Goal: Task Accomplishment & Management: Manage account settings

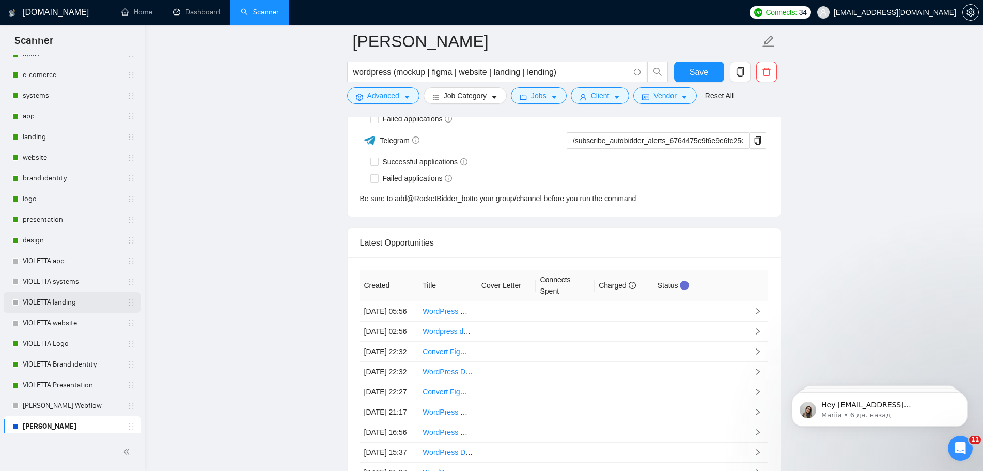
scroll to position [362, 0]
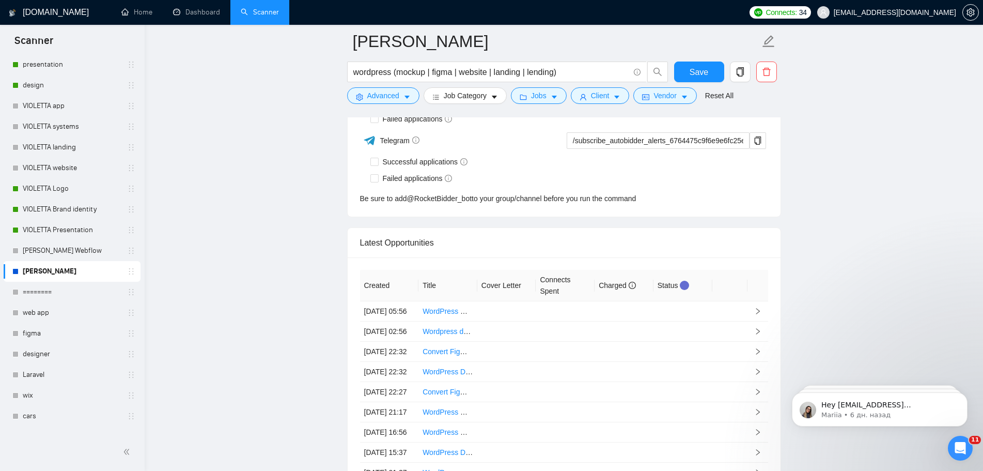
click at [74, 270] on link "[PERSON_NAME]" at bounding box center [72, 271] width 98 height 21
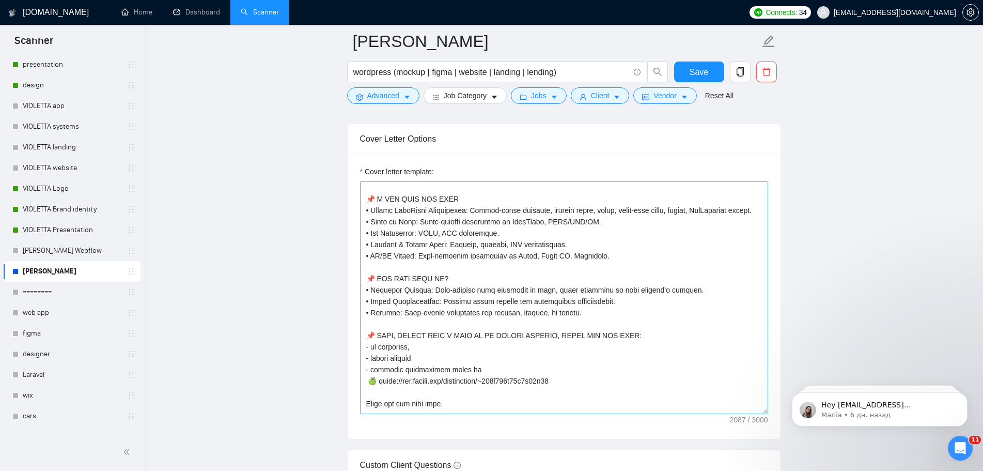
scroll to position [258, 0]
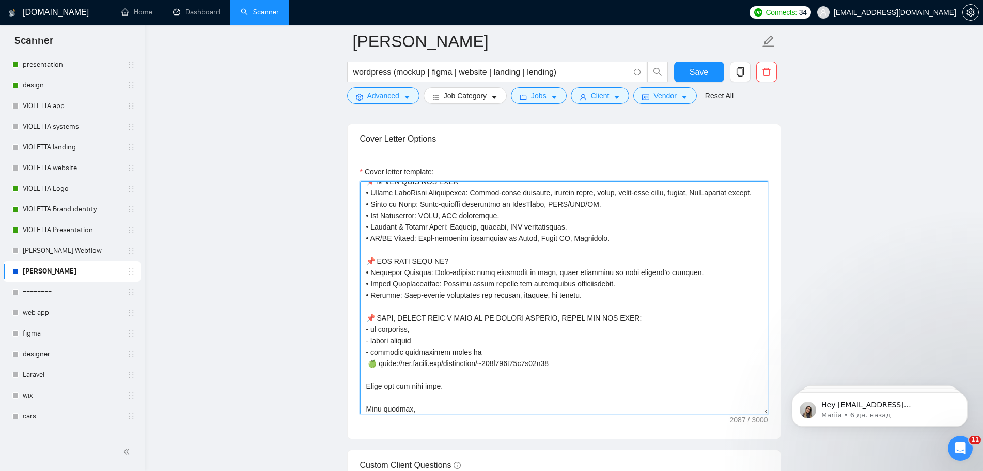
click at [585, 373] on textarea "Cover letter template:" at bounding box center [564, 297] width 408 height 233
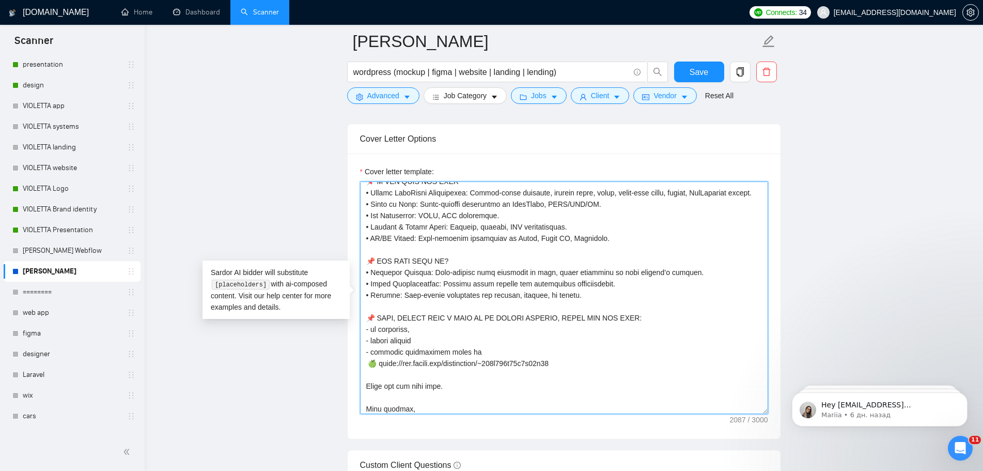
drag, startPoint x: 461, startPoint y: 273, endPoint x: 380, endPoint y: 273, distance: 81.1
click at [380, 273] on textarea "Cover letter template:" at bounding box center [564, 297] width 408 height 233
drag, startPoint x: 621, startPoint y: 314, endPoint x: 355, endPoint y: 286, distance: 267.6
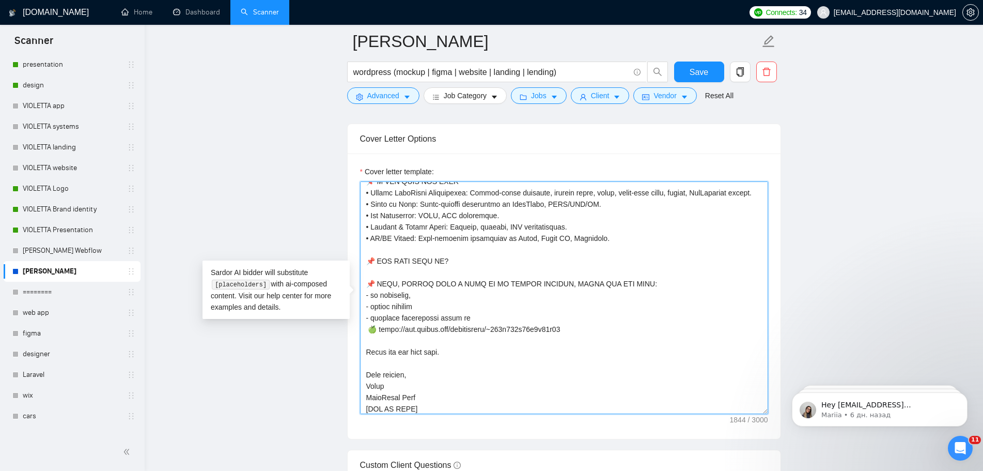
drag, startPoint x: 449, startPoint y: 271, endPoint x: 380, endPoint y: 268, distance: 68.8
click at [380, 268] on textarea "Cover letter template:" at bounding box center [564, 297] width 408 height 233
paste textarea "𝗘𝗥𝗘’𝗦 𝗔 𝗕𝗥𝗜𝗘𝗙 𝗩𝗜𝗗𝗘𝗢 𝗜𝗡𝗧𝗥𝗢𝗗𝗨𝗖𝗧𝗜𝗢𝗡 𝗢𝗙"
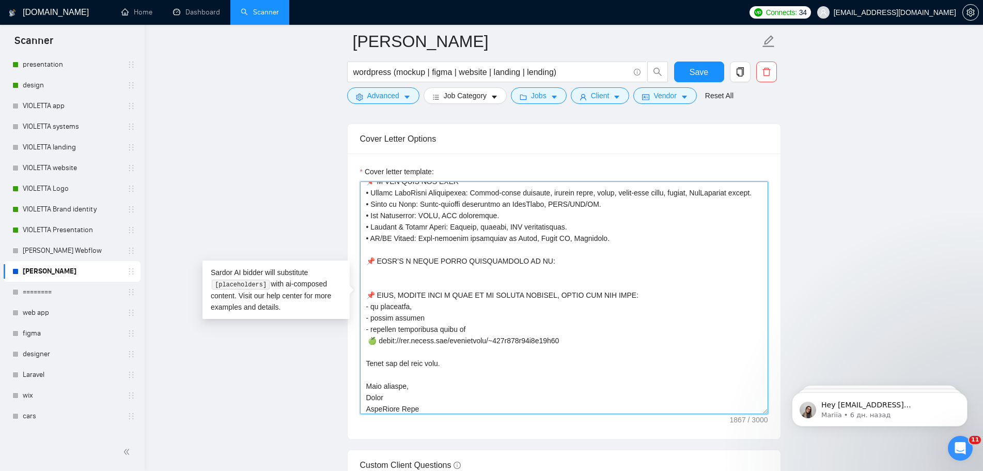
scroll to position [284, 0]
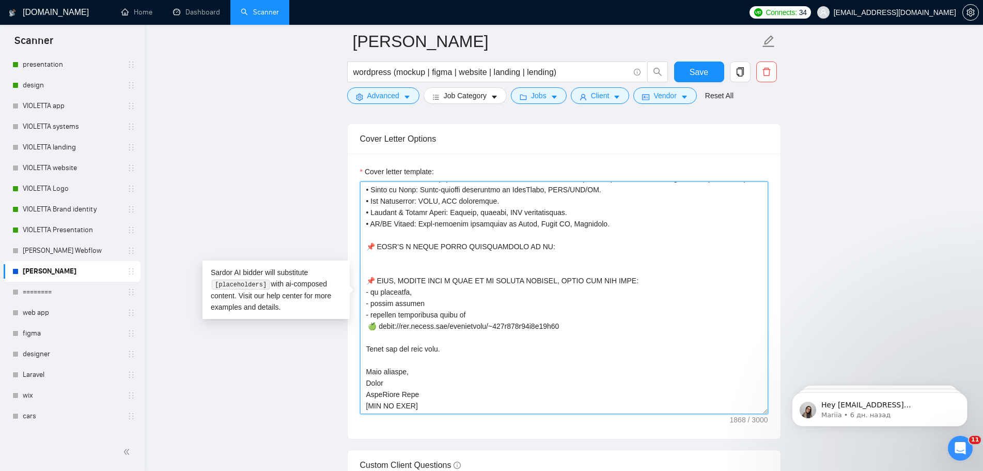
paste textarea "📌 Here’s a brief video introduction of me: [URL][DOMAIN_NAME]"
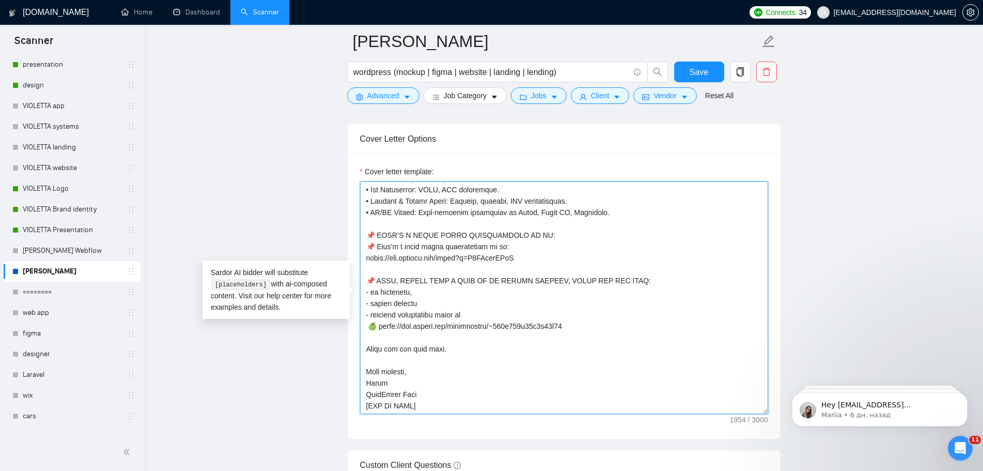
drag, startPoint x: 508, startPoint y: 257, endPoint x: 360, endPoint y: 254, distance: 148.8
click at [360, 254] on textarea "Cover letter template:" at bounding box center [564, 297] width 408 height 233
click at [538, 246] on textarea "Cover letter template:" at bounding box center [564, 297] width 408 height 233
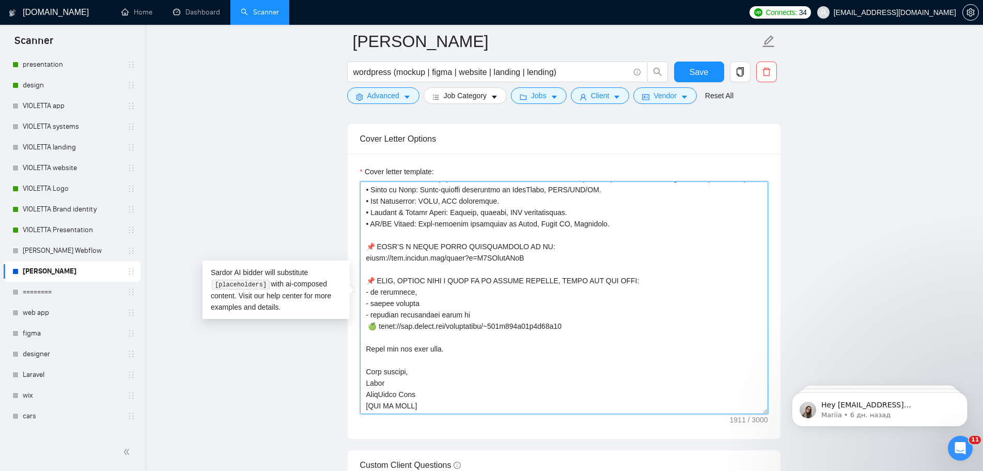
click at [366, 261] on textarea "Cover letter template:" at bounding box center [564, 297] width 408 height 233
paste textarea "▶️"
click at [607, 350] on textarea "Cover letter template:" at bounding box center [564, 297] width 408 height 233
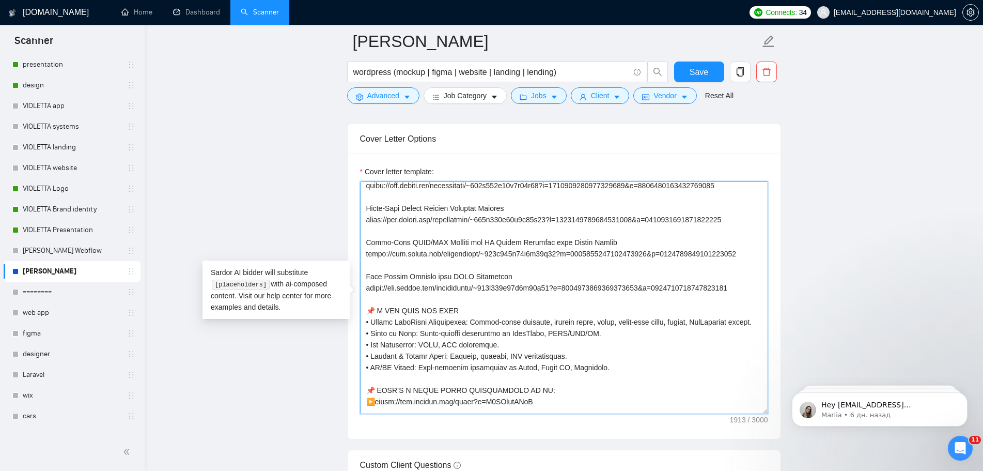
scroll to position [181, 0]
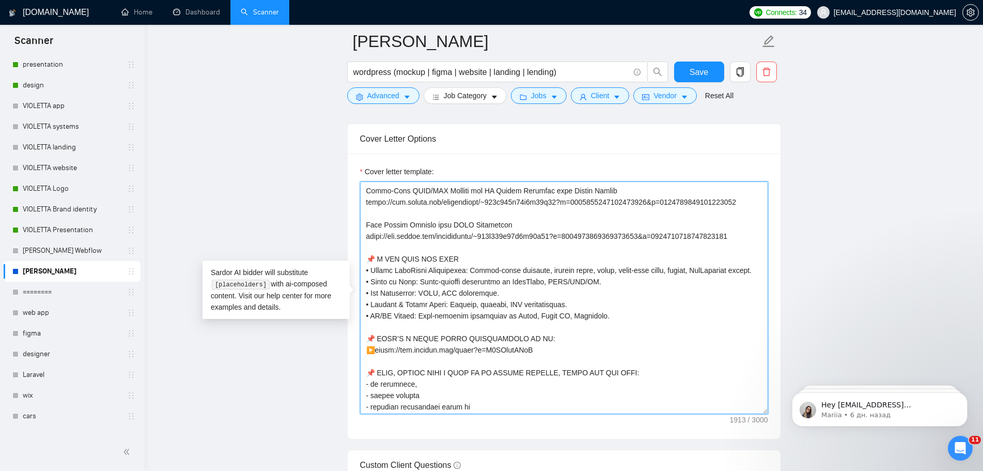
drag, startPoint x: 607, startPoint y: 334, endPoint x: 362, endPoint y: 328, distance: 245.0
click at [362, 328] on textarea "Cover letter template:" at bounding box center [564, 297] width 408 height 233
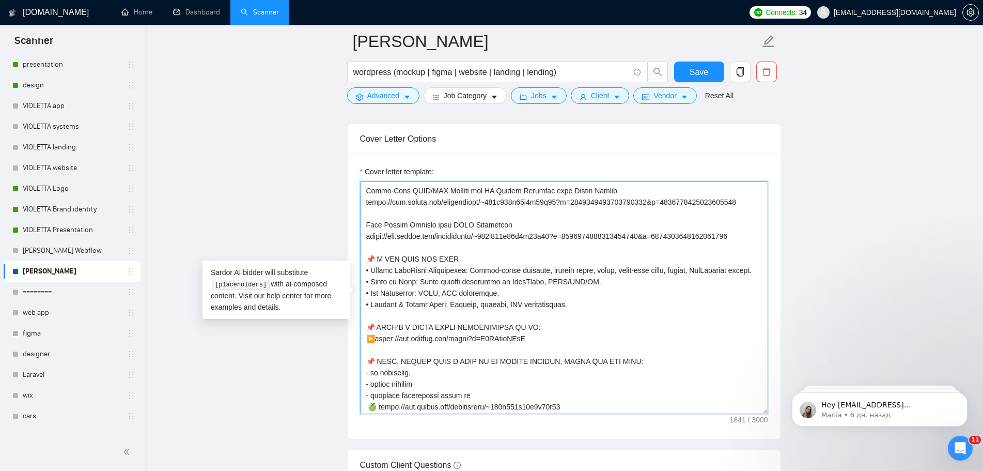
drag, startPoint x: 489, startPoint y: 253, endPoint x: 486, endPoint y: 258, distance: 5.9
click at [487, 254] on textarea "Cover letter template:" at bounding box center [564, 297] width 408 height 233
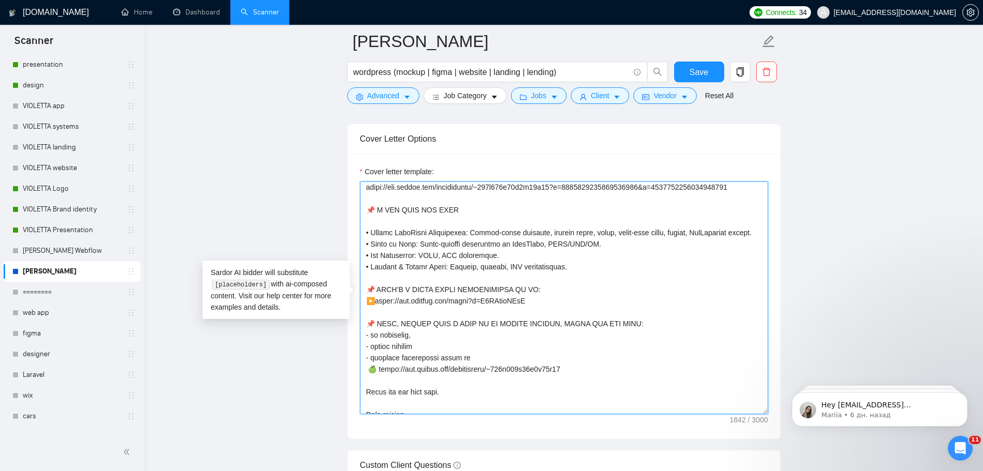
scroll to position [212, 0]
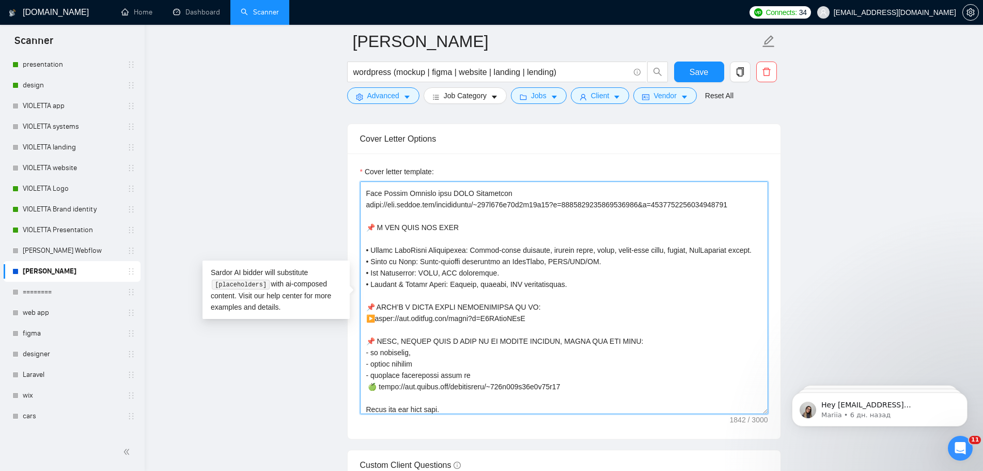
paste textarea "• 𝗨𝗫/𝗨𝗜 𝗗𝗲𝘀𝗶𝗴𝗻: User-friendly interfaces in Figma, Adobe XD, Photoshop."
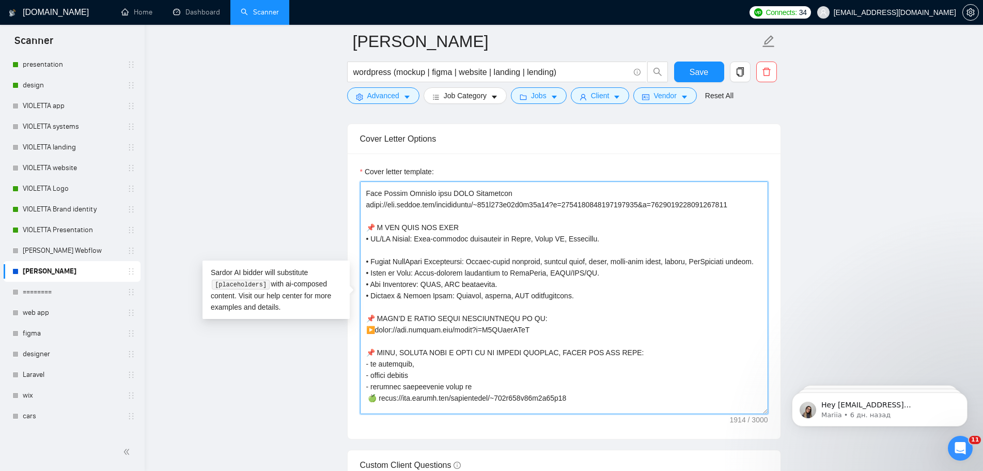
click at [605, 240] on textarea "Cover letter template:" at bounding box center [564, 297] width 408 height 233
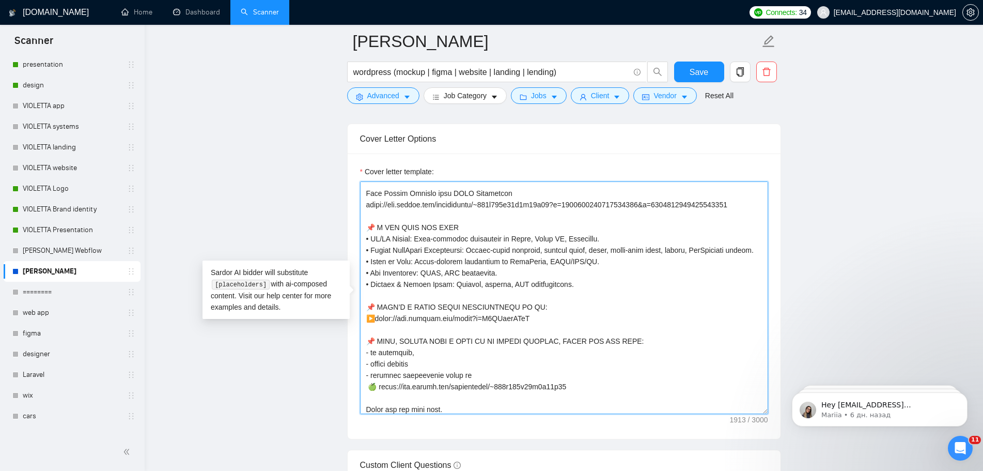
drag, startPoint x: 595, startPoint y: 237, endPoint x: 529, endPoint y: 246, distance: 66.2
click at [525, 239] on textarea "Cover letter template:" at bounding box center [564, 297] width 408 height 233
drag, startPoint x: 632, startPoint y: 311, endPoint x: 644, endPoint y: 306, distance: 12.6
click at [633, 311] on textarea "Cover letter template:" at bounding box center [564, 297] width 408 height 233
drag, startPoint x: 545, startPoint y: 329, endPoint x: 359, endPoint y: 319, distance: 186.3
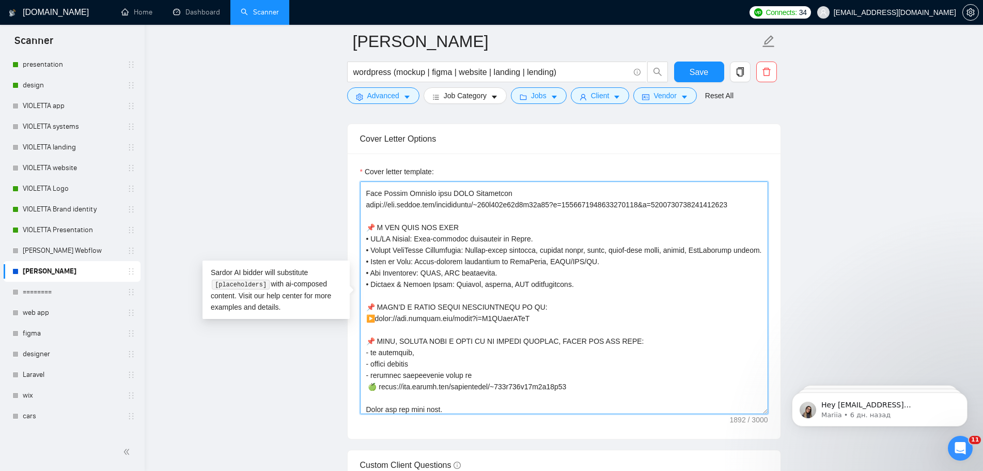
click at [359, 319] on div "Cover letter template:" at bounding box center [564, 295] width 433 height 285
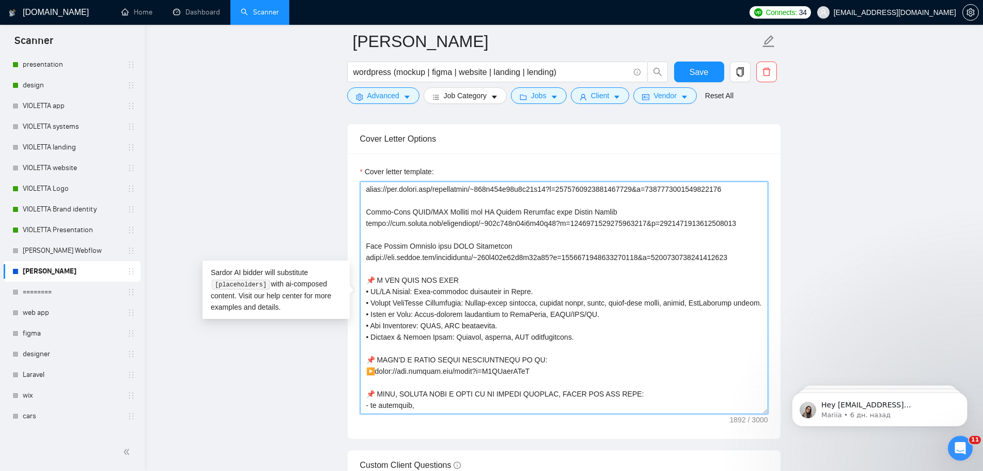
scroll to position [109, 0]
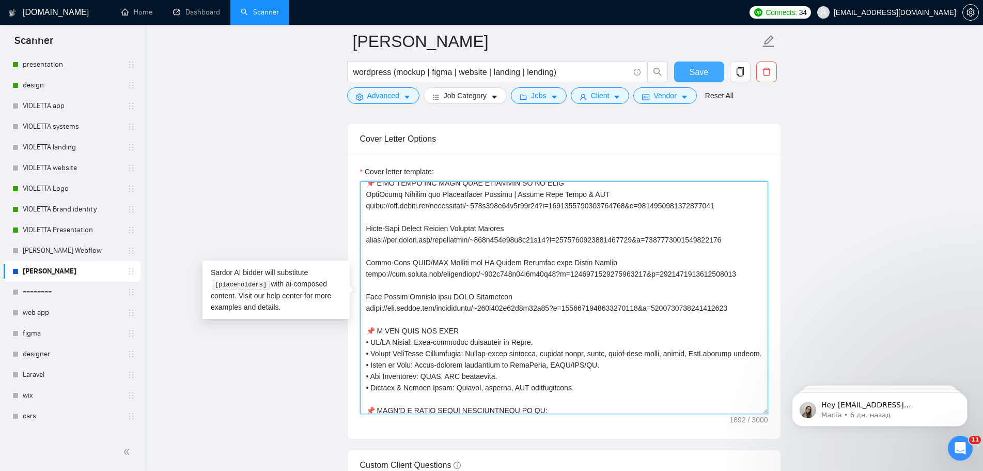
type textarea "👋 [Lorem i dolorsit ametcons Adi elit Seddo ei Te] [Incidid utlaboreetdo magnaa…"
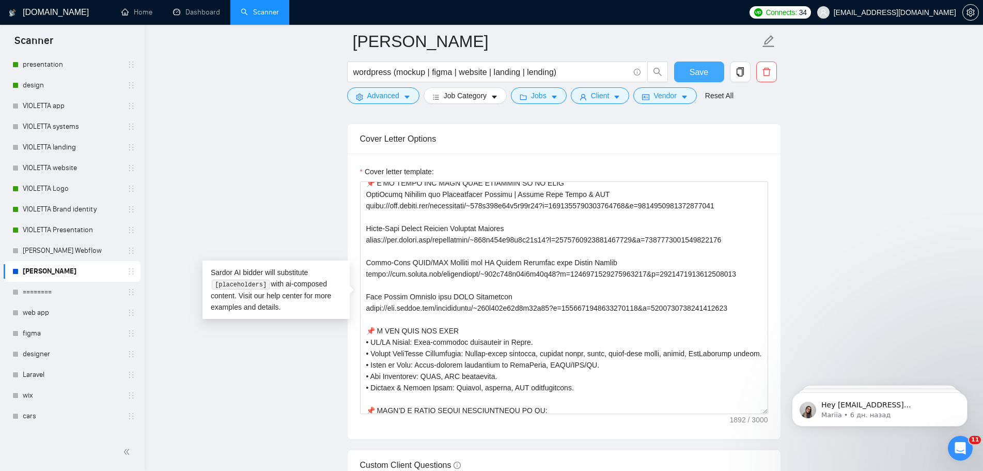
click at [695, 76] on span "Save" at bounding box center [699, 72] width 19 height 13
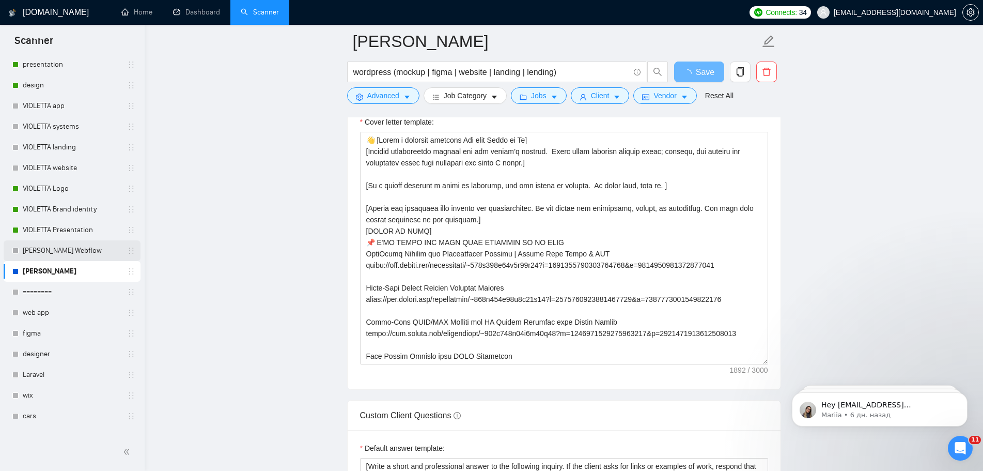
click at [54, 249] on link "[PERSON_NAME] Webflow" at bounding box center [72, 250] width 98 height 21
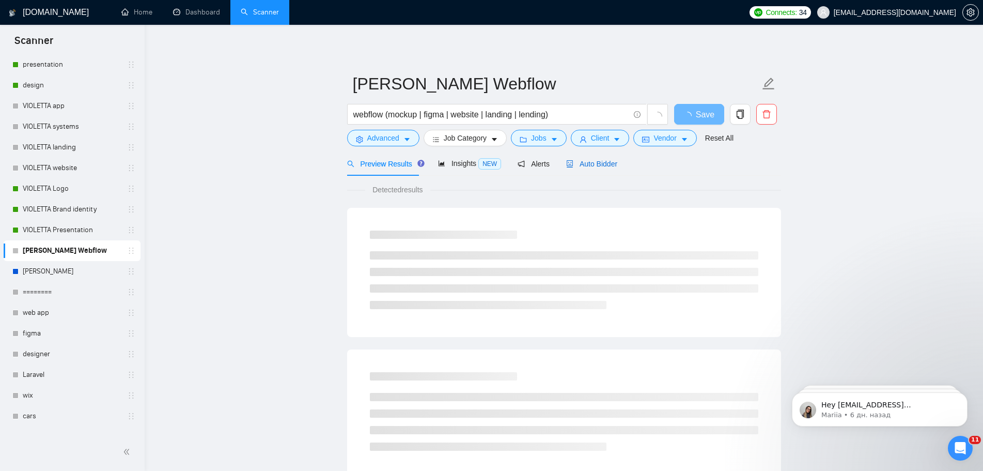
click at [599, 164] on span "Auto Bidder" at bounding box center [591, 164] width 51 height 8
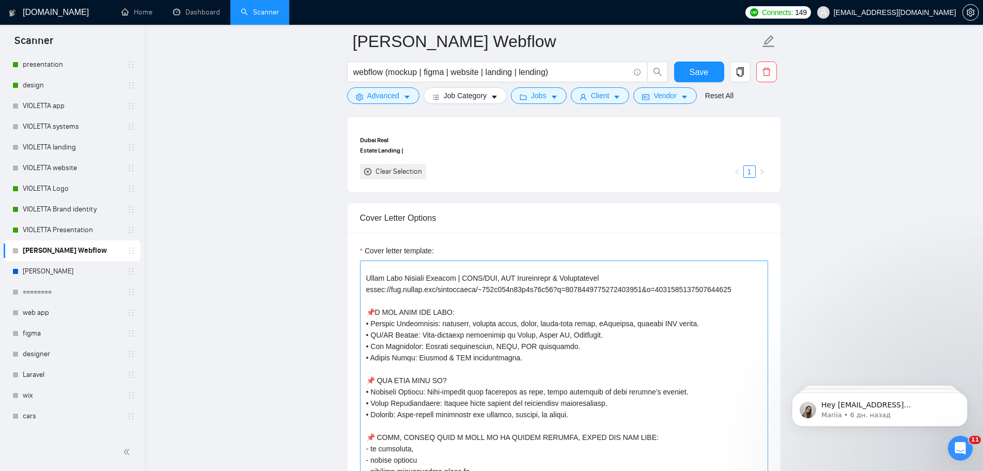
scroll to position [273, 0]
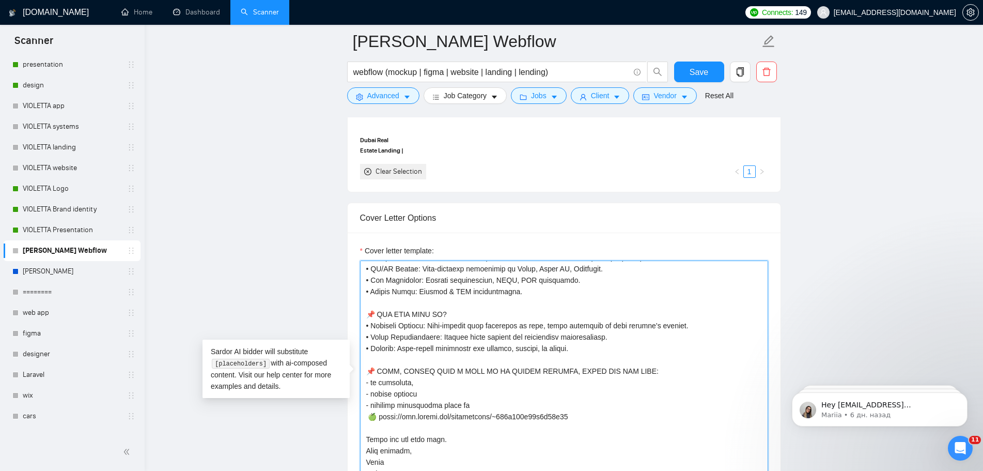
drag, startPoint x: 593, startPoint y: 349, endPoint x: 361, endPoint y: 315, distance: 233.9
click at [361, 315] on textarea "Cover letter template:" at bounding box center [564, 376] width 408 height 233
paste textarea "𝗘𝗥𝗘’𝗦 𝗔 𝗕𝗥𝗜𝗘𝗙 𝗩𝗜𝗗𝗘𝗢 𝗜𝗡𝗧𝗥𝗢𝗗𝗨𝗖𝗧𝗜𝗢𝗡 𝗢𝗙 𝗠𝗘: ▶️[URL][DOMAIN_NAME]"
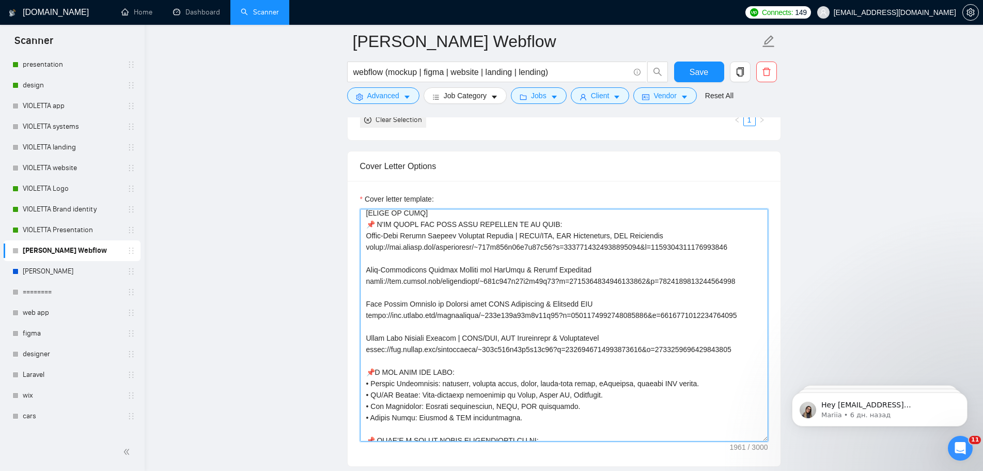
scroll to position [147, 0]
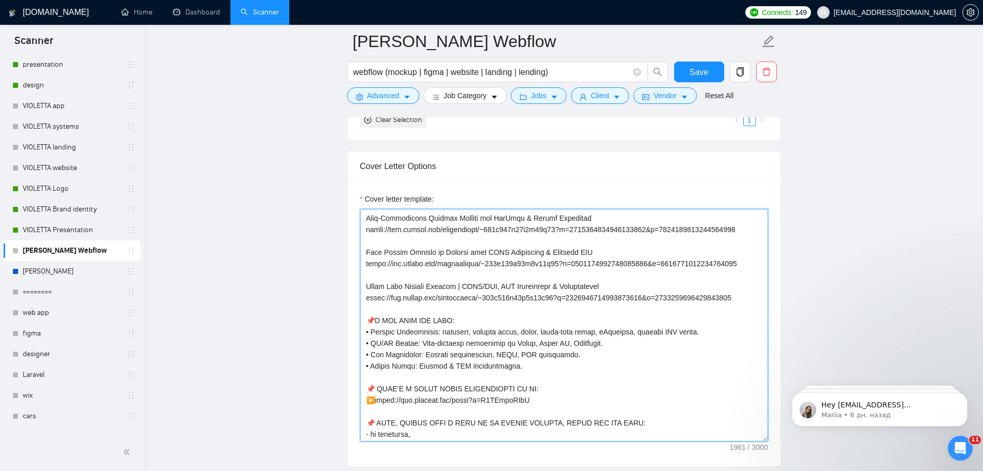
drag, startPoint x: 594, startPoint y: 343, endPoint x: 526, endPoint y: 361, distance: 70.6
click at [526, 345] on textarea "Cover letter template:" at bounding box center [564, 325] width 408 height 233
drag, startPoint x: 525, startPoint y: 342, endPoint x: 365, endPoint y: 344, distance: 159.2
click at [365, 344] on textarea "Cover letter template:" at bounding box center [564, 325] width 408 height 233
drag, startPoint x: 456, startPoint y: 314, endPoint x: 461, endPoint y: 325, distance: 11.8
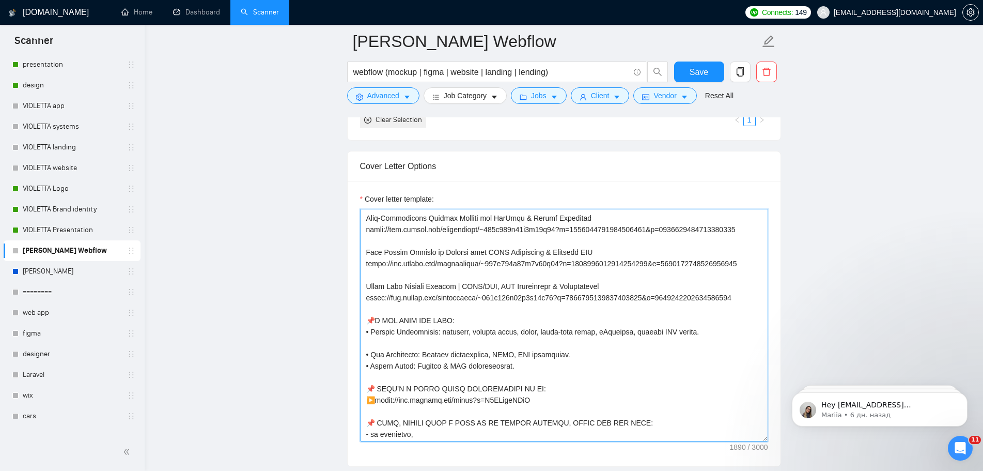
click at [457, 315] on textarea "Cover letter template:" at bounding box center [564, 325] width 408 height 233
click at [461, 325] on textarea "Cover letter template:" at bounding box center [564, 325] width 408 height 233
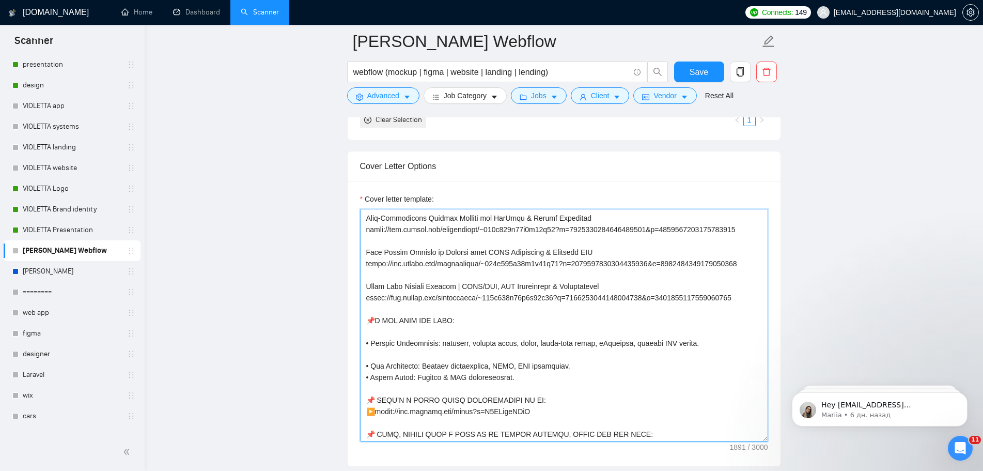
scroll to position [261, 0]
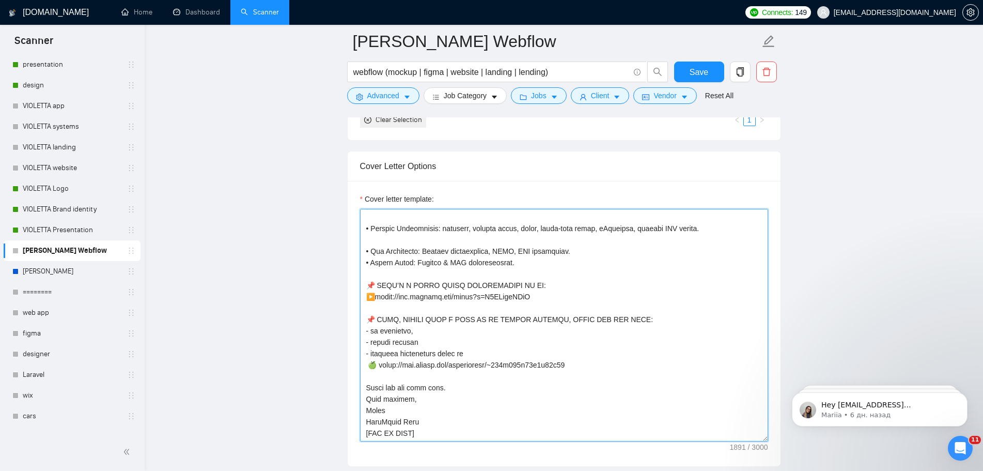
paste textarea "• 𝗨𝗫/𝗨𝗜 𝗗𝗲𝘀𝗶𝗴𝗻: User-friendly interfaces in Figma."
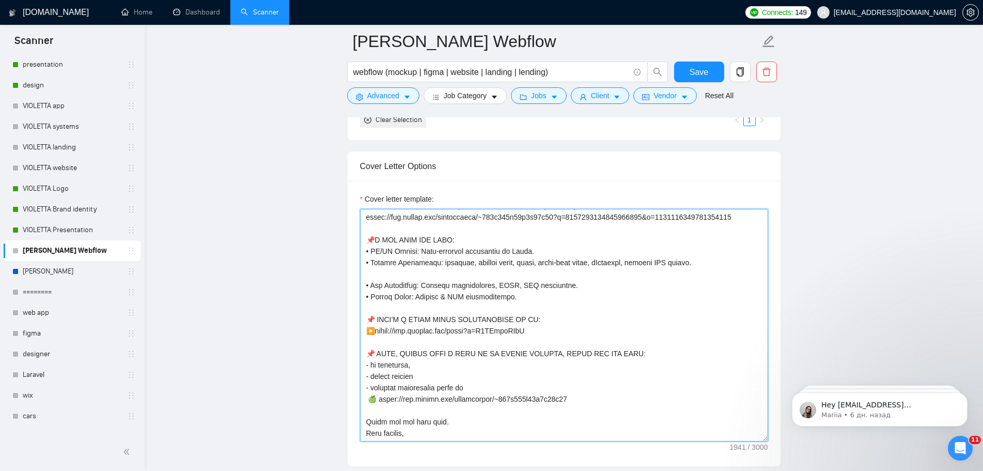
scroll to position [210, 0]
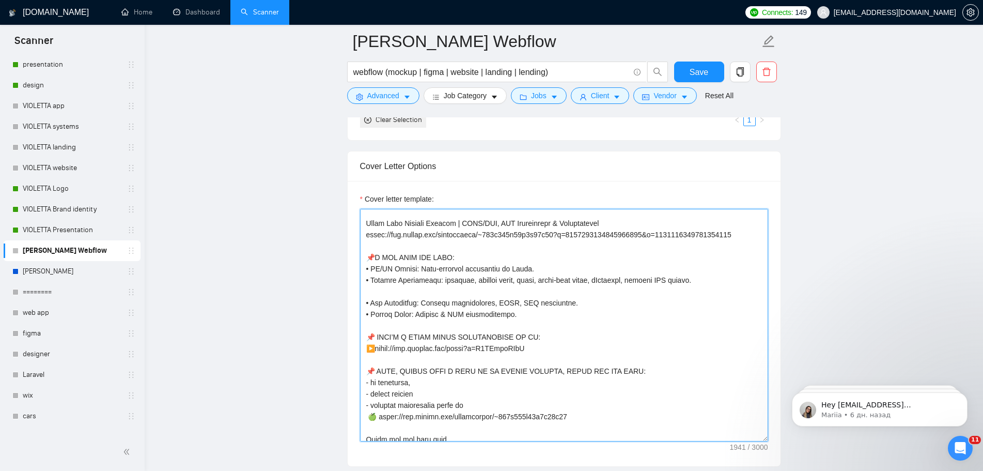
click at [720, 283] on textarea "Cover letter template:" at bounding box center [564, 325] width 408 height 233
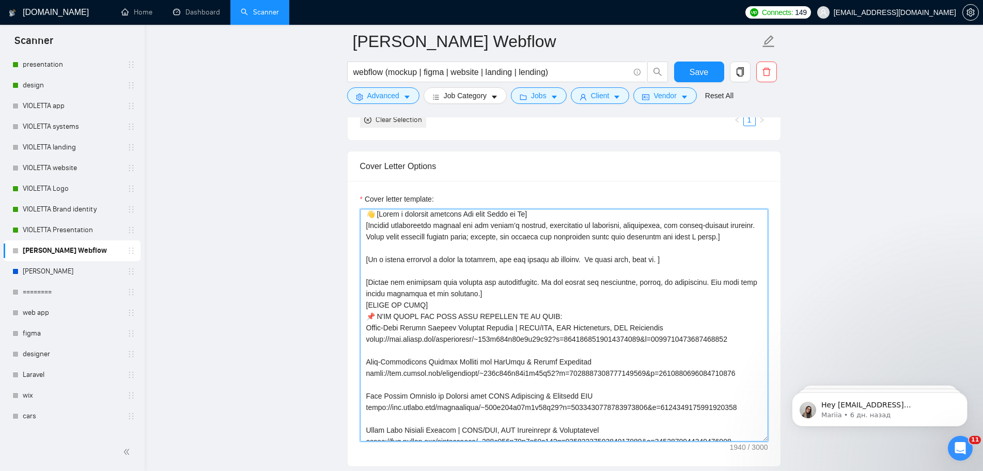
scroll to position [0, 0]
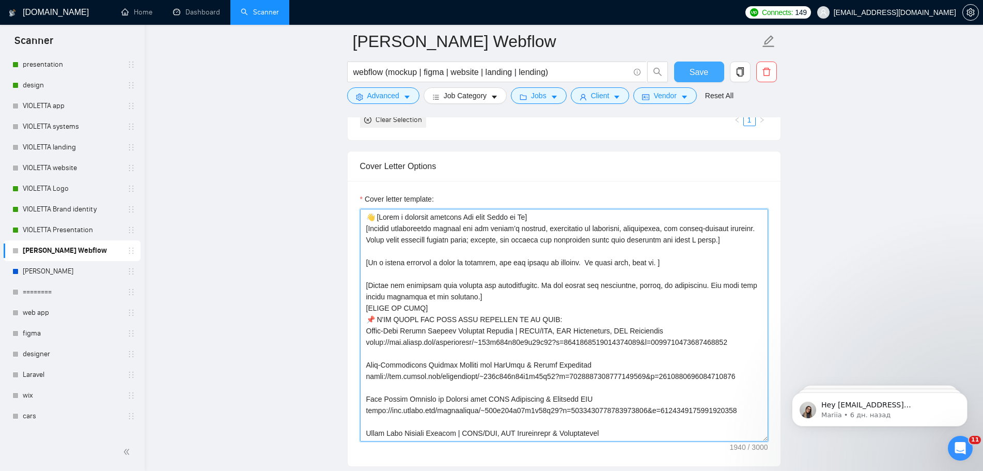
type textarea "👋 [Lorem i dolorsit ametcons Adi elit Seddo ei Te] [Incidid utlaboreetdo magnaa…"
click at [689, 69] on button "Save" at bounding box center [699, 71] width 50 height 21
